Goal: Navigation & Orientation: Understand site structure

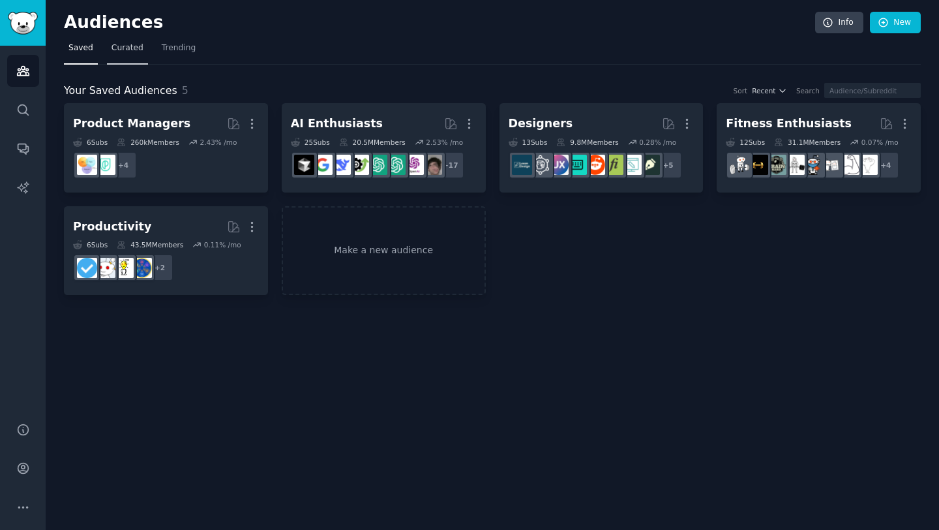
click at [125, 46] on span "Curated" at bounding box center [128, 48] width 32 height 12
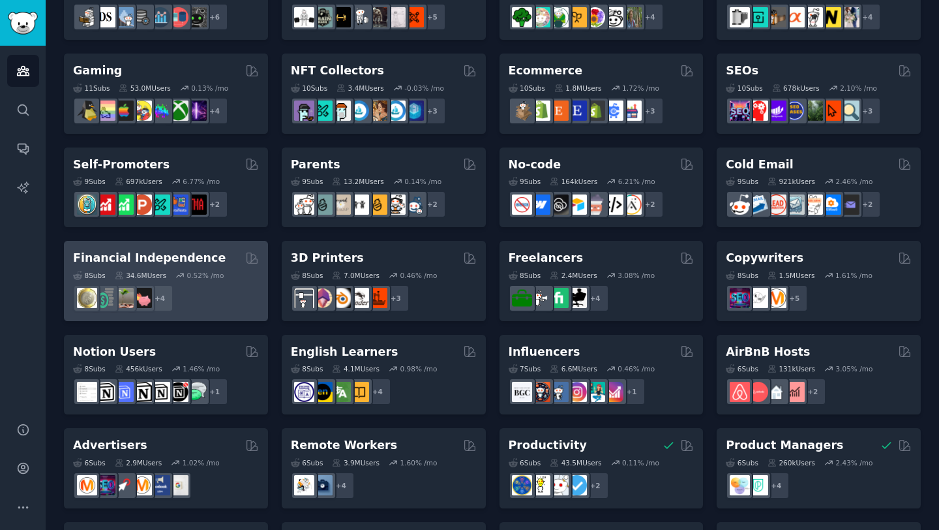
scroll to position [427, 0]
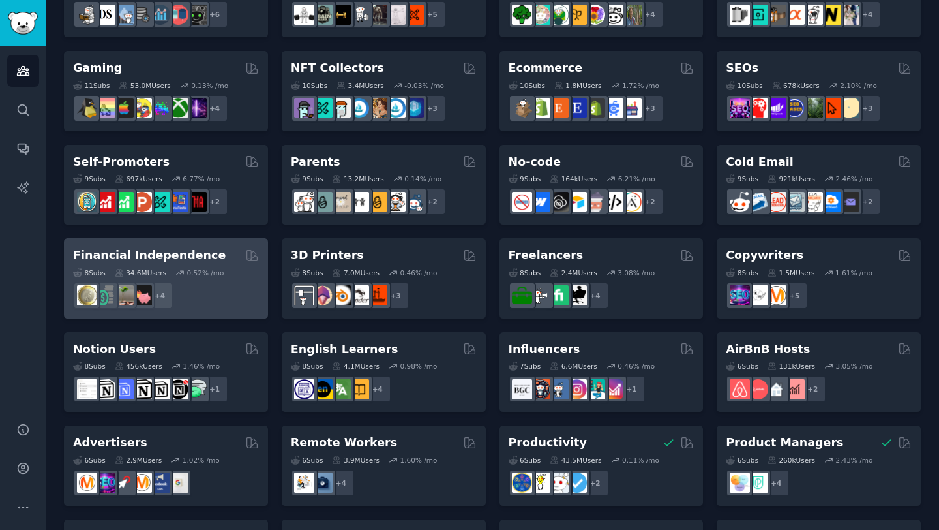
click at [159, 256] on h2 "Financial Independence" at bounding box center [149, 255] width 153 height 16
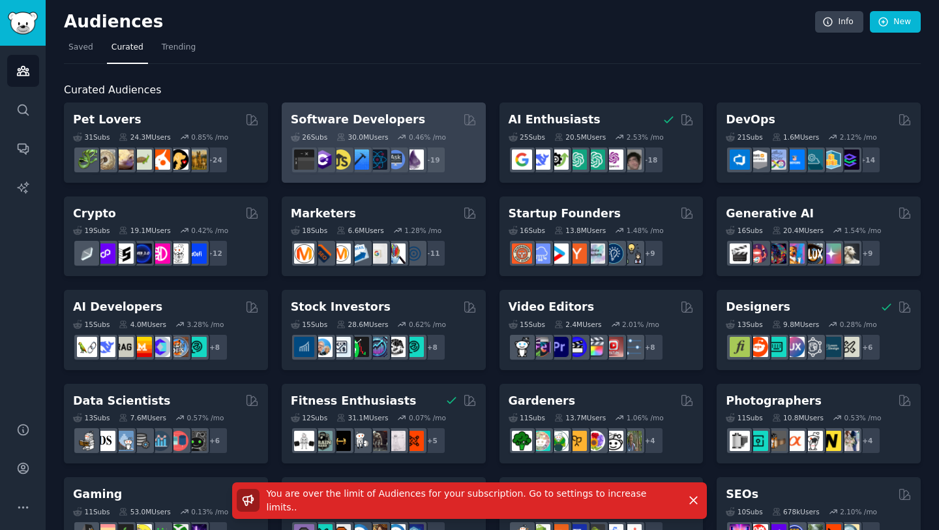
scroll to position [0, 0]
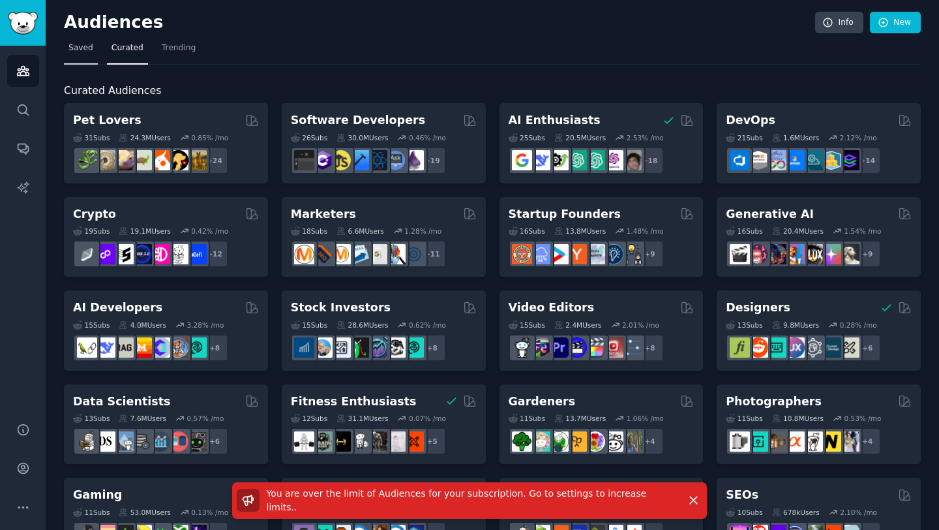
click at [77, 49] on span "Saved" at bounding box center [80, 48] width 25 height 12
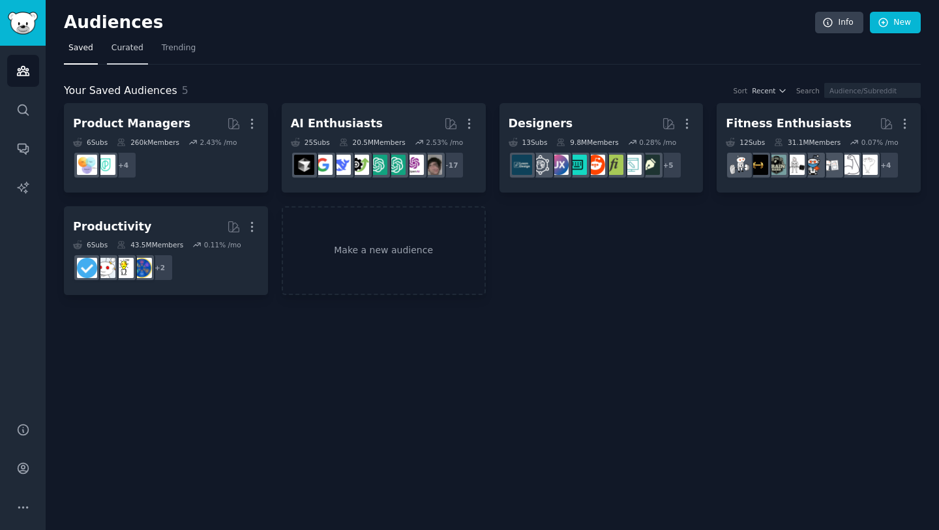
click at [125, 48] on span "Curated" at bounding box center [128, 48] width 32 height 12
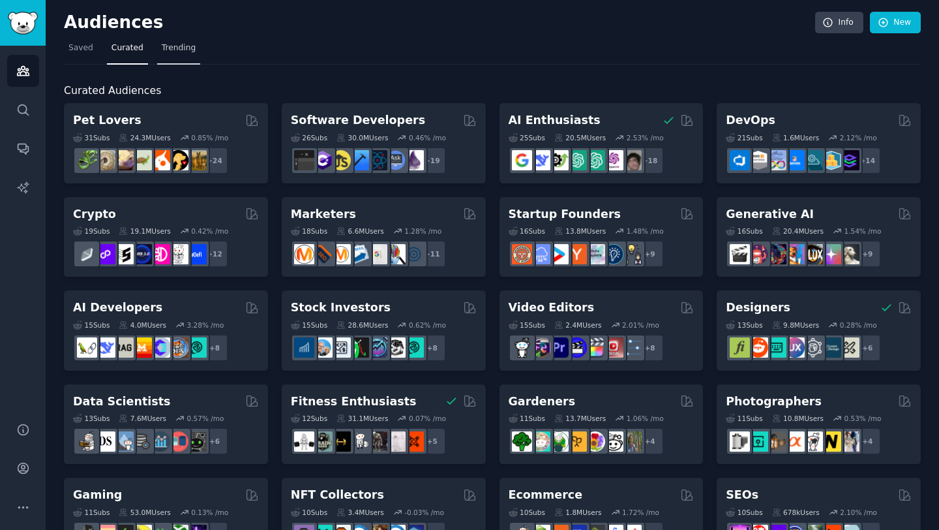
click at [172, 53] on link "Trending" at bounding box center [178, 51] width 43 height 27
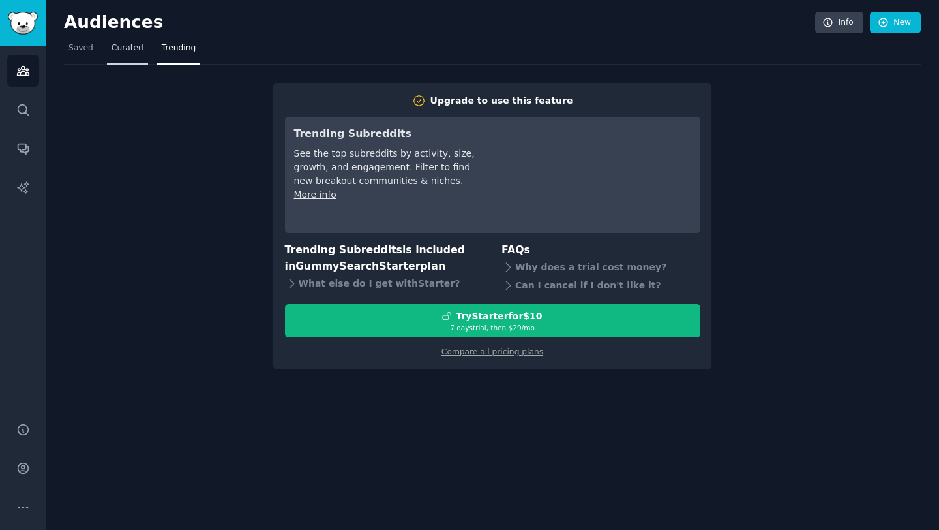
click at [136, 54] on link "Curated" at bounding box center [127, 51] width 41 height 27
